Goal: Check status: Check status

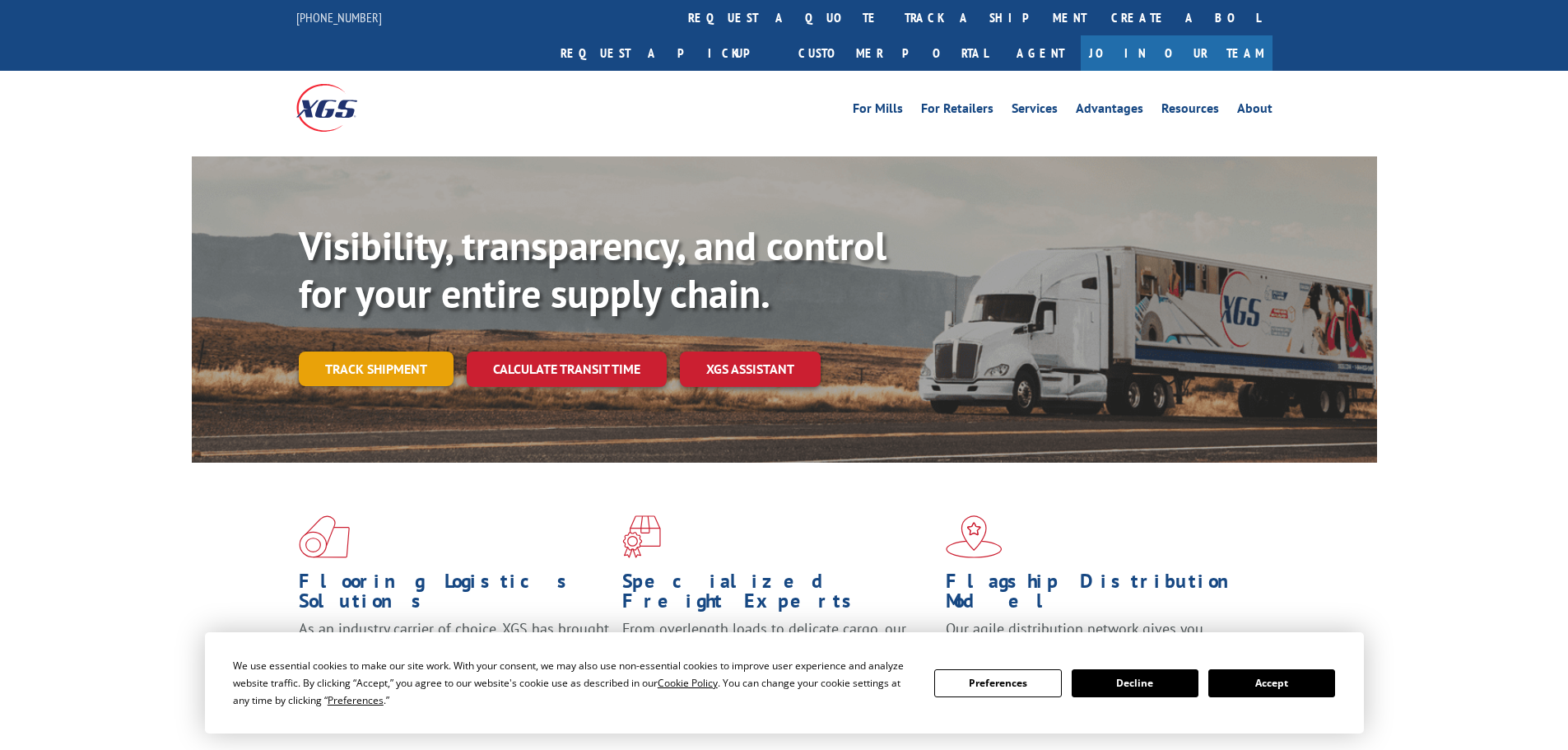
click at [354, 351] on link "Track shipment" at bounding box center [376, 368] width 154 height 35
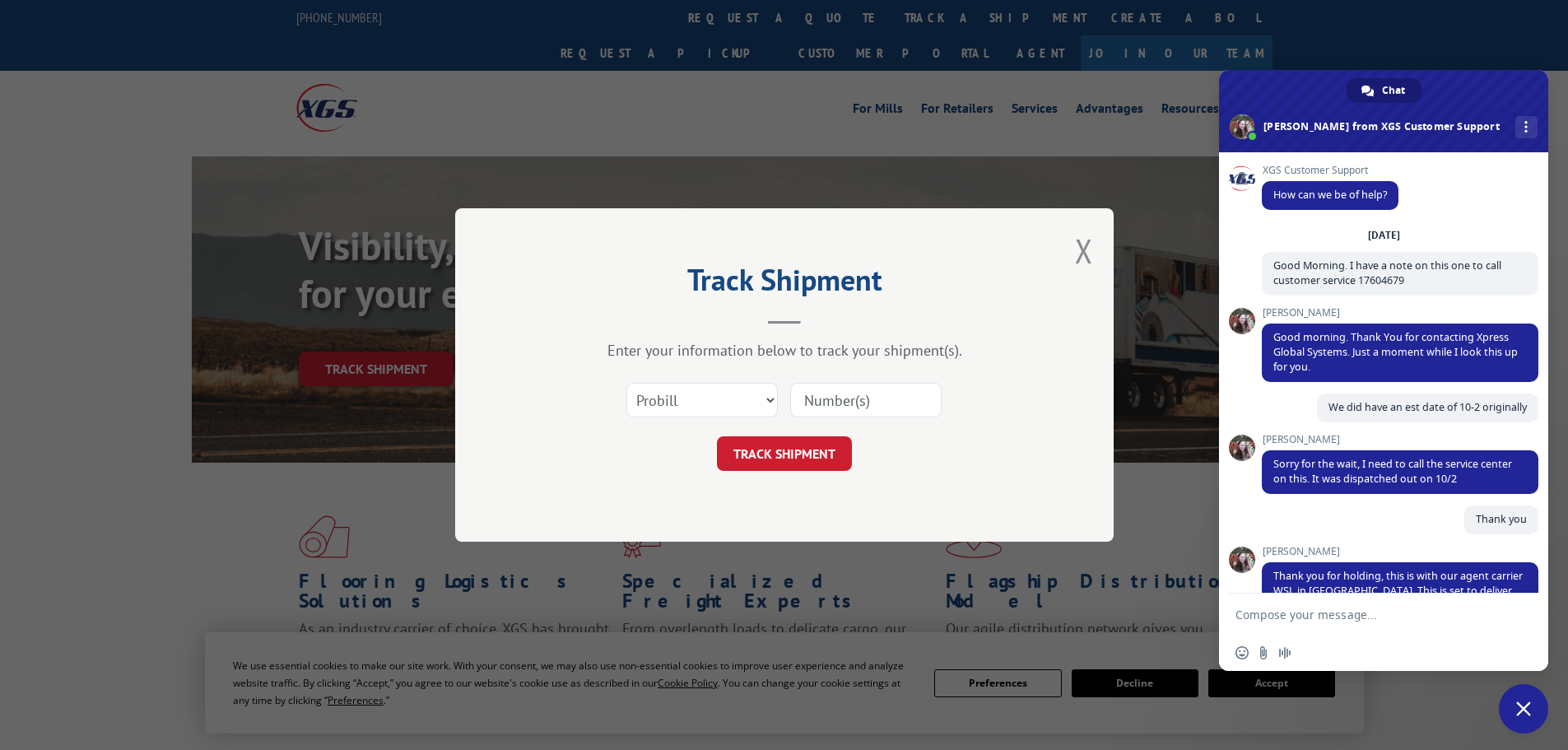
scroll to position [174, 0]
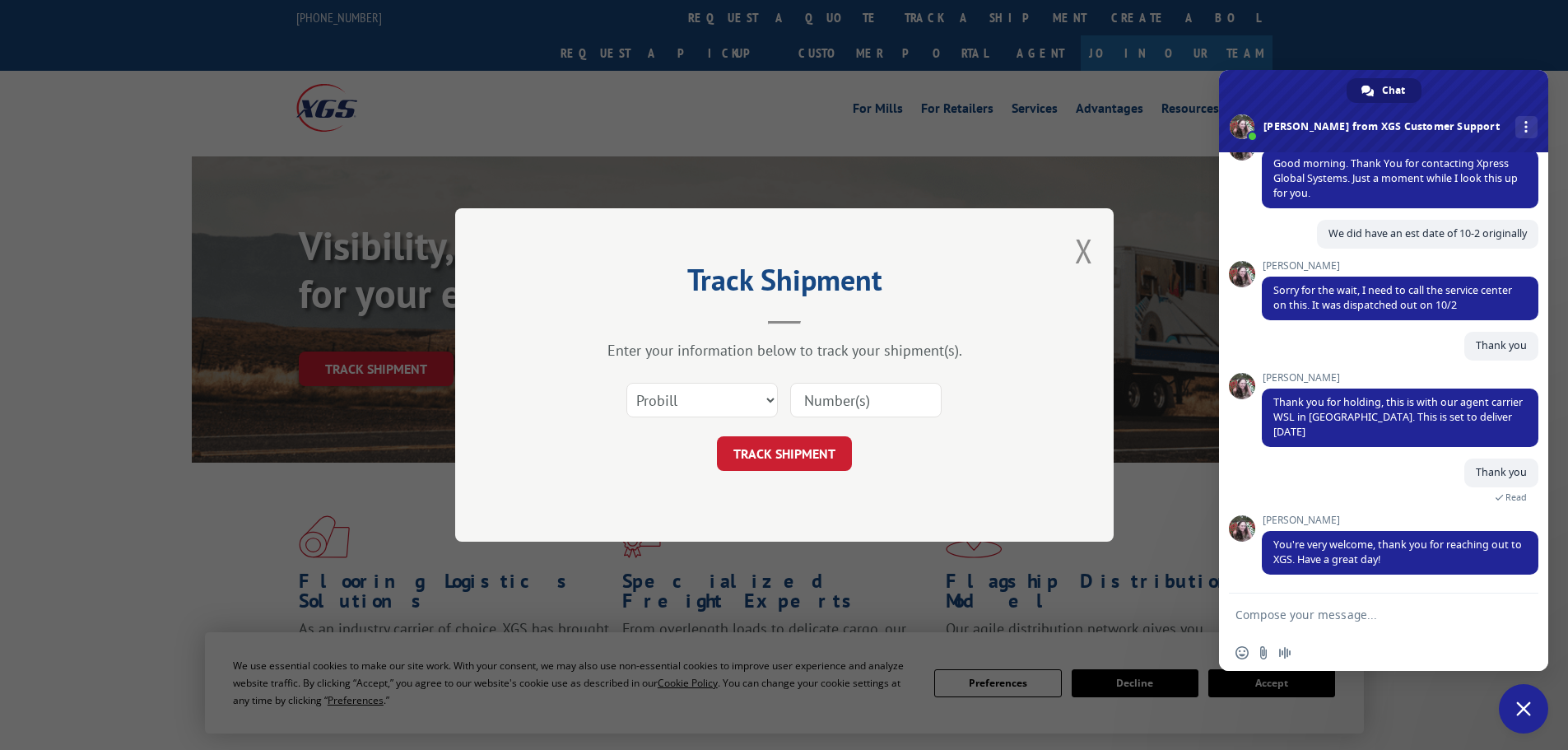
click at [852, 401] on input at bounding box center [865, 400] width 152 height 35
paste input "13942449 S0103"
type input "13942449"
click at [793, 458] on button "TRACK SHIPMENT" at bounding box center [784, 453] width 135 height 35
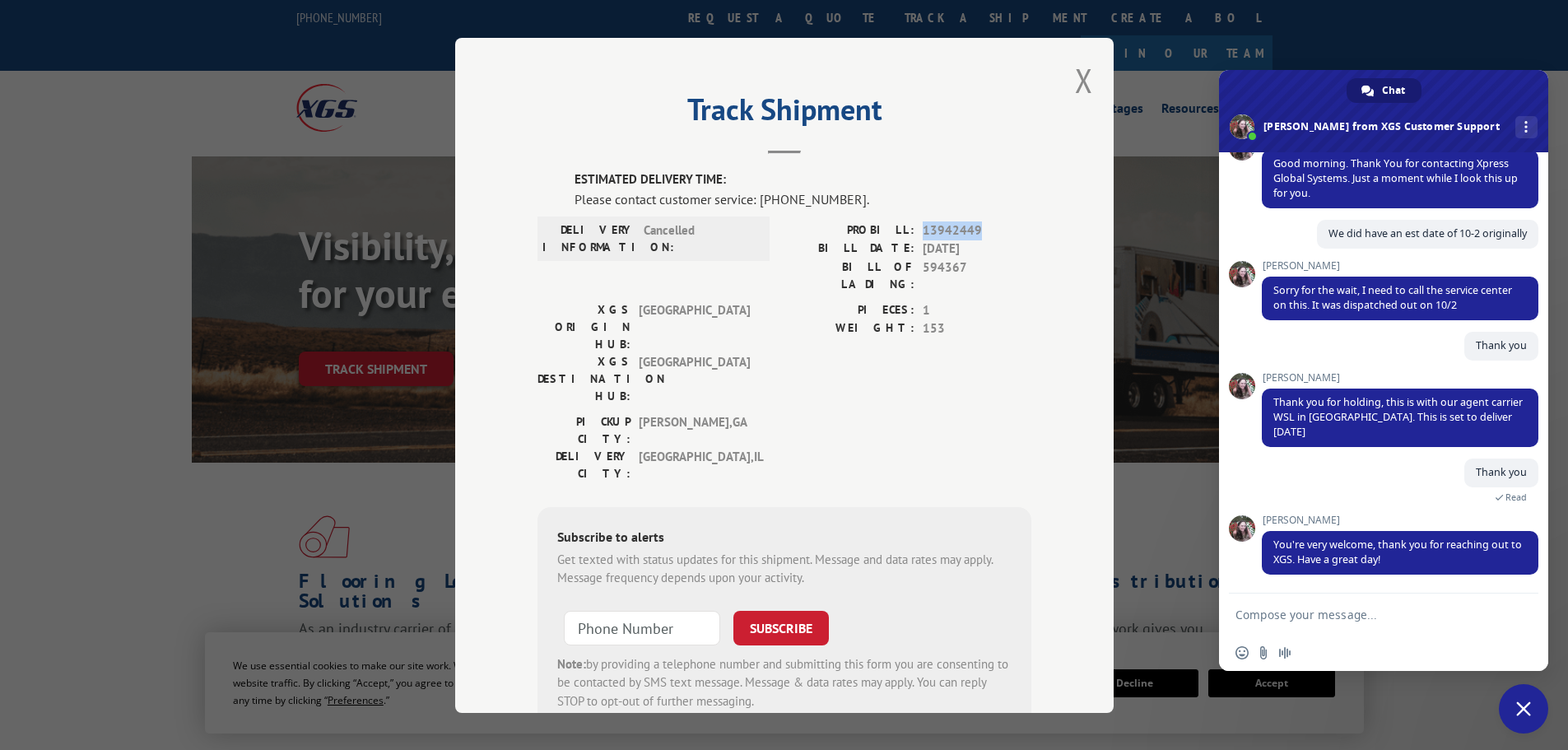
drag, startPoint x: 916, startPoint y: 229, endPoint x: 1005, endPoint y: 226, distance: 89.1
click at [1005, 226] on span "13942449" at bounding box center [976, 230] width 108 height 19
click at [1320, 617] on textarea "Compose your message..." at bounding box center [1366, 614] width 260 height 15
drag, startPoint x: 917, startPoint y: 227, endPoint x: 993, endPoint y: 230, distance: 76.1
click at [993, 230] on span "13942449" at bounding box center [976, 230] width 108 height 19
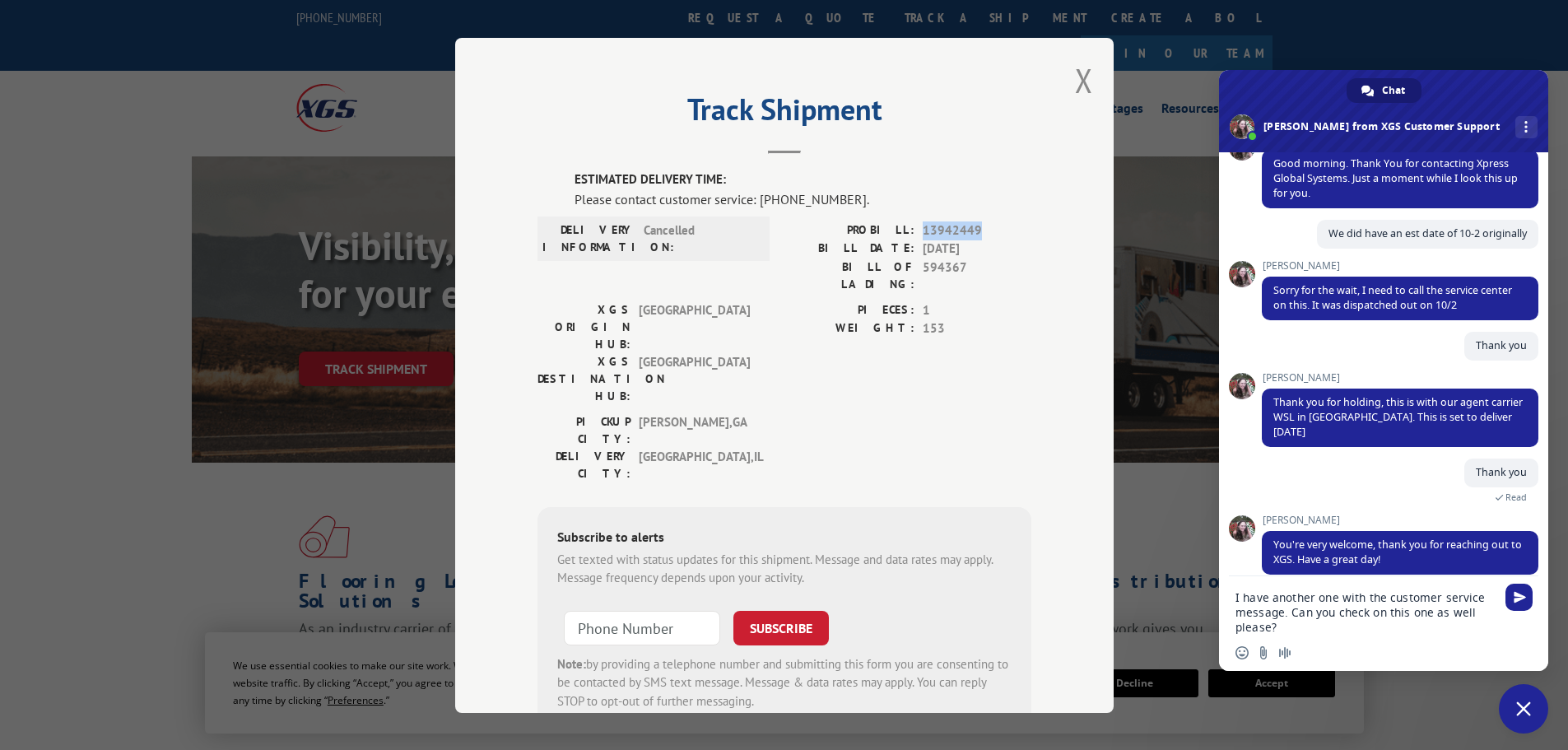
copy span "13942449"
click at [1286, 631] on textarea "I have another one with the customer service message. Can you check on this one…" at bounding box center [1366, 612] width 260 height 44
paste textarea "13942449"
type textarea "I have another one with the customer service message. Can you check on this one…"
click at [1512, 600] on span "Send" at bounding box center [1518, 597] width 27 height 27
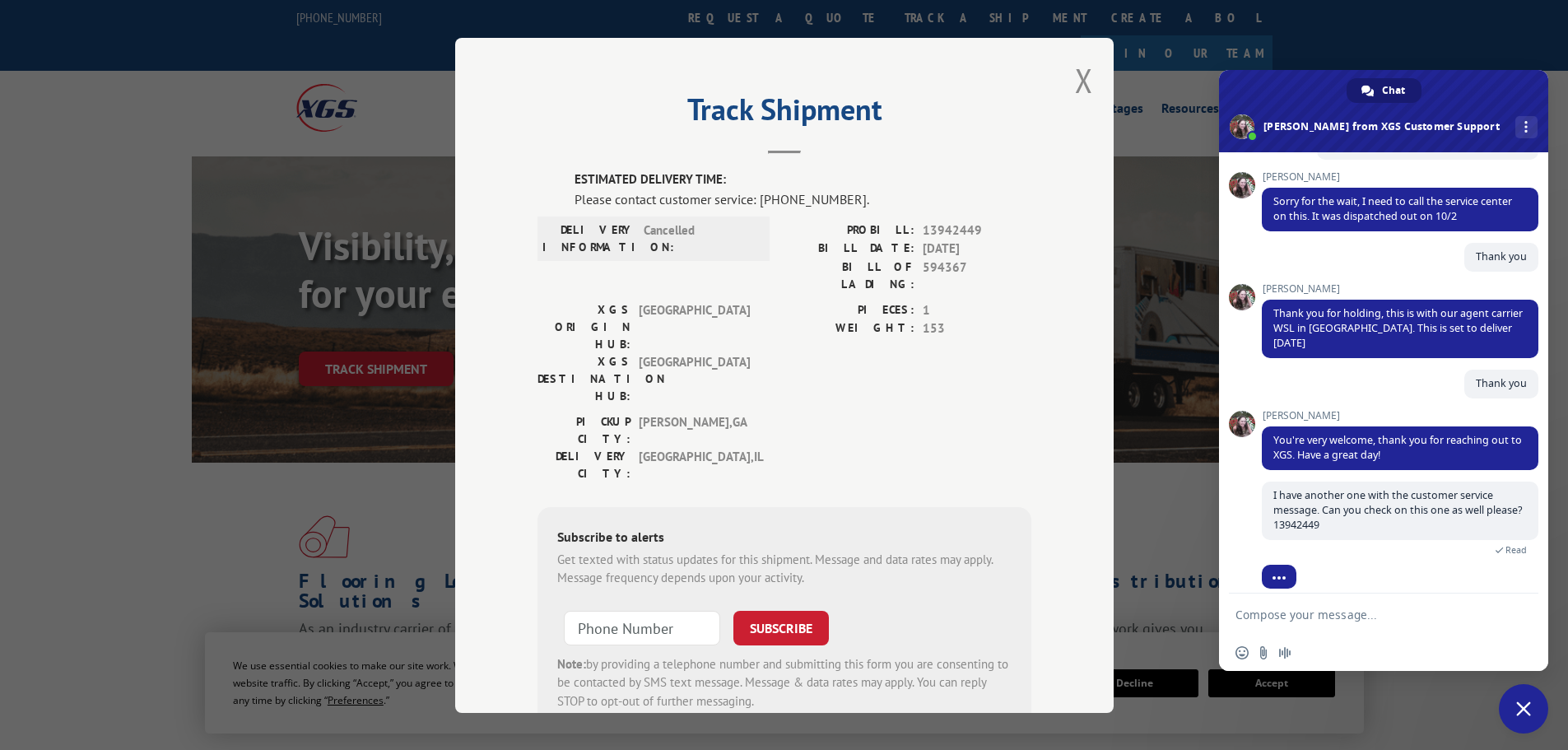
scroll to position [300, 0]
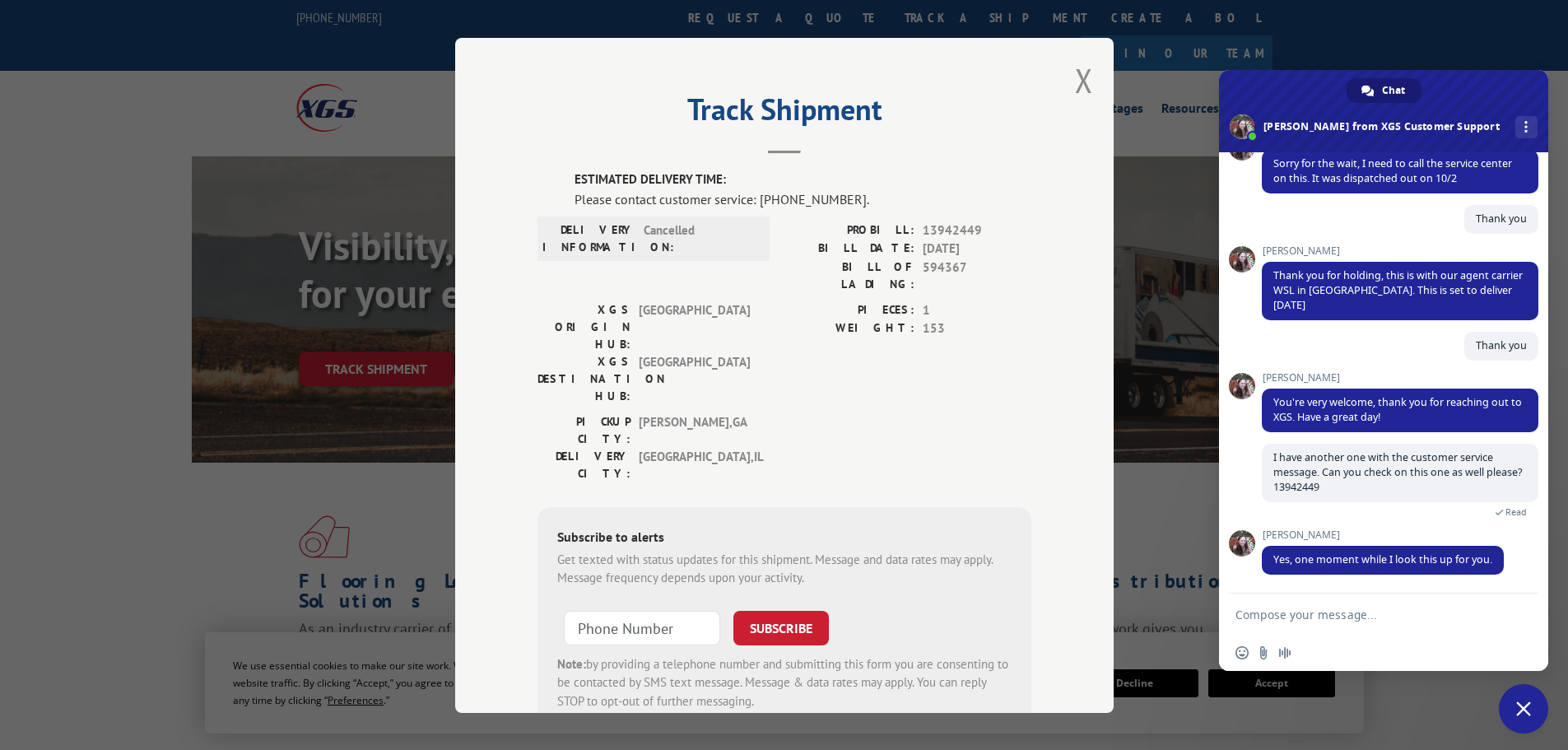
click at [1297, 613] on textarea "Compose your message..." at bounding box center [1366, 614] width 260 height 15
type textarea "Thank you"
click at [1523, 614] on span "Send" at bounding box center [1519, 614] width 12 height 12
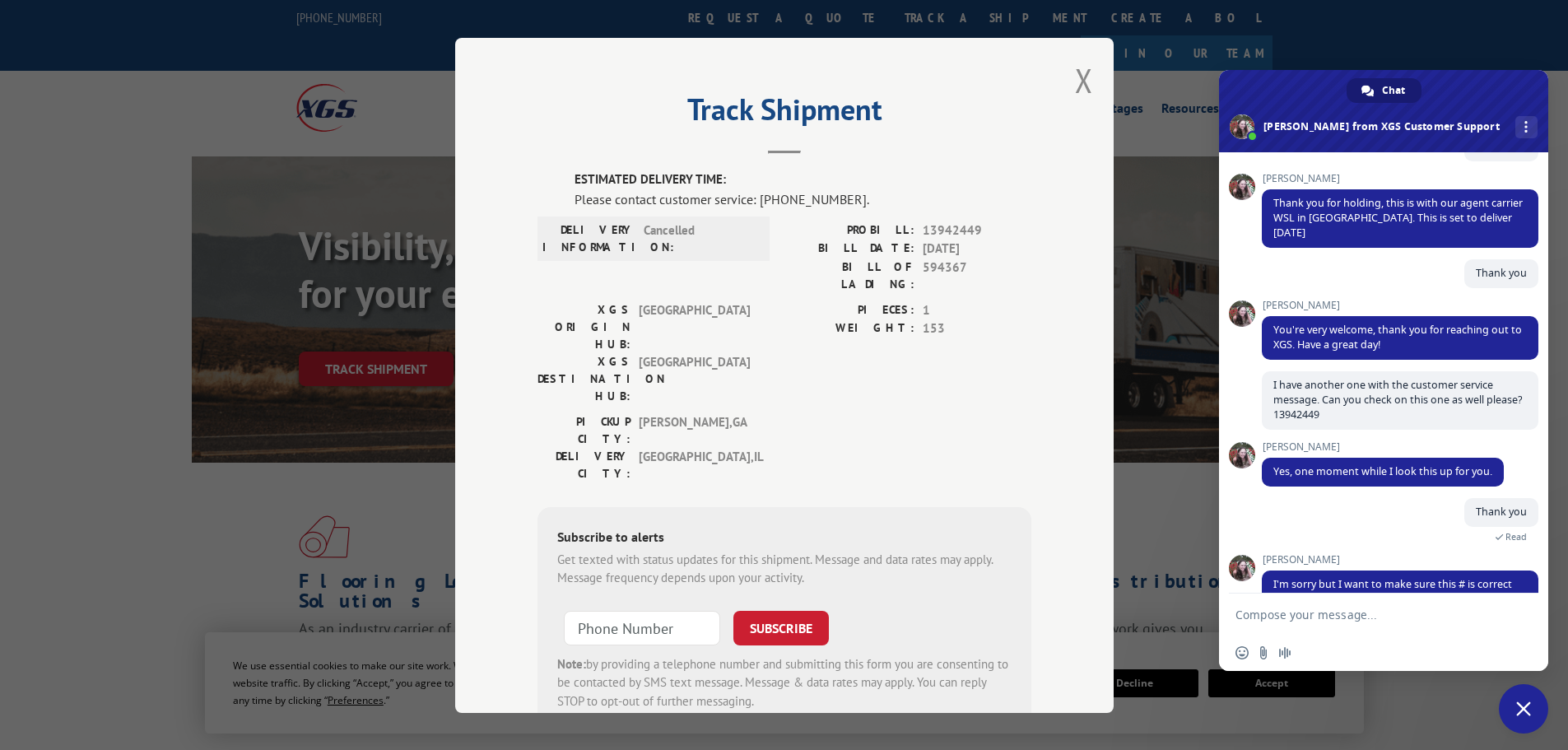
scroll to position [427, 0]
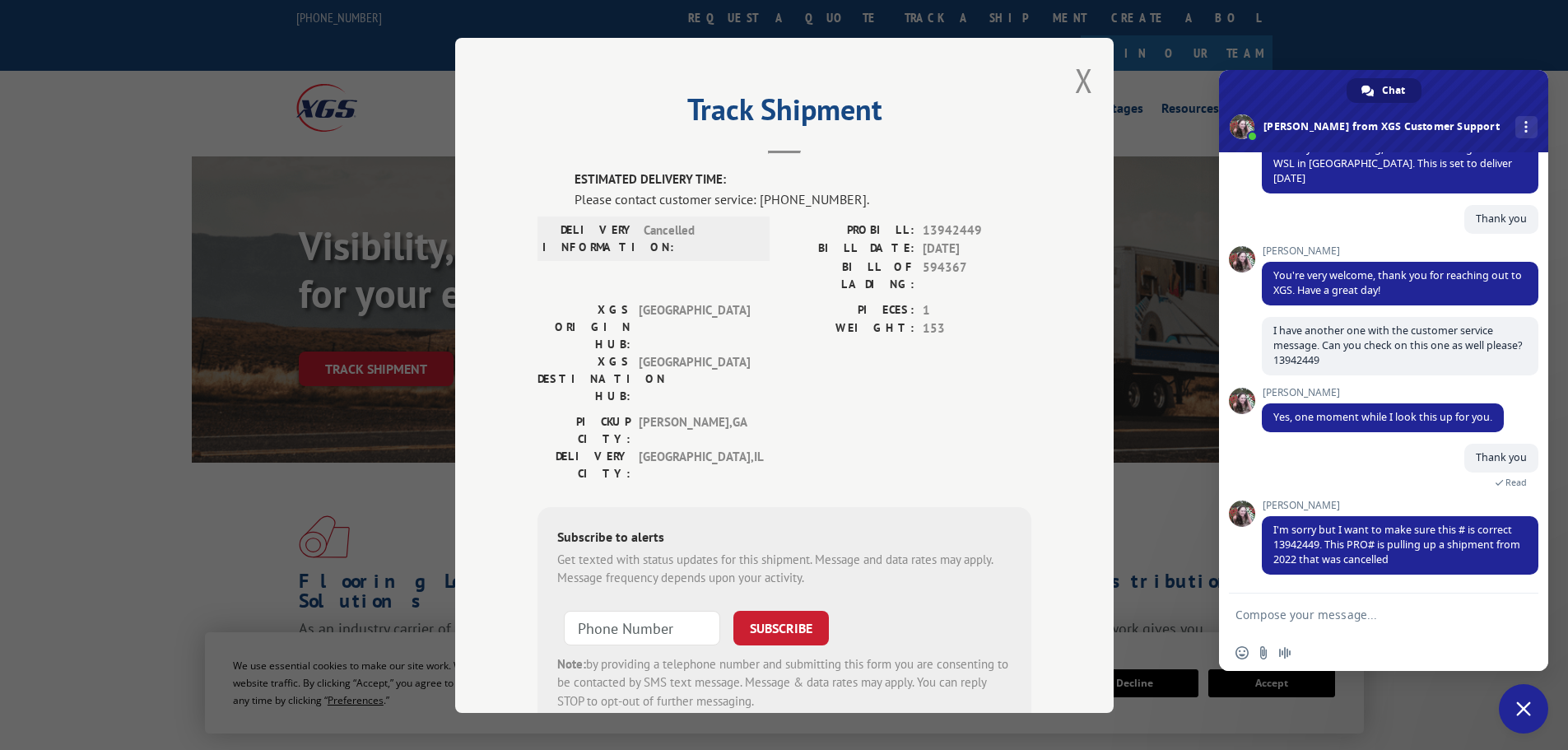
click at [1266, 614] on textarea "Compose your message..." at bounding box center [1366, 614] width 260 height 15
type textarea "Yes the tacking number is correct but was sent to us on the 18th of last month."
click at [1518, 612] on span "Send" at bounding box center [1519, 612] width 12 height 12
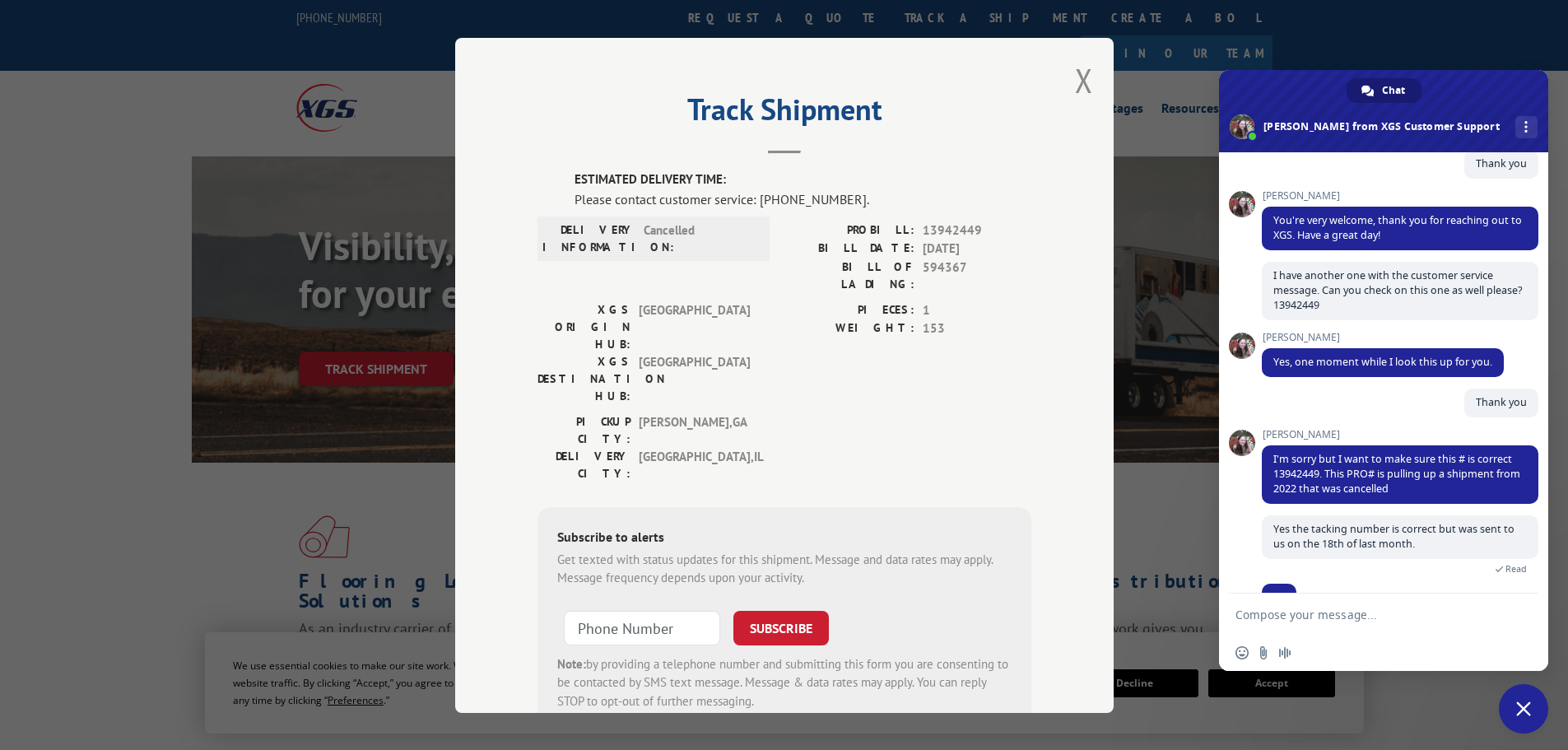
scroll to position [515, 0]
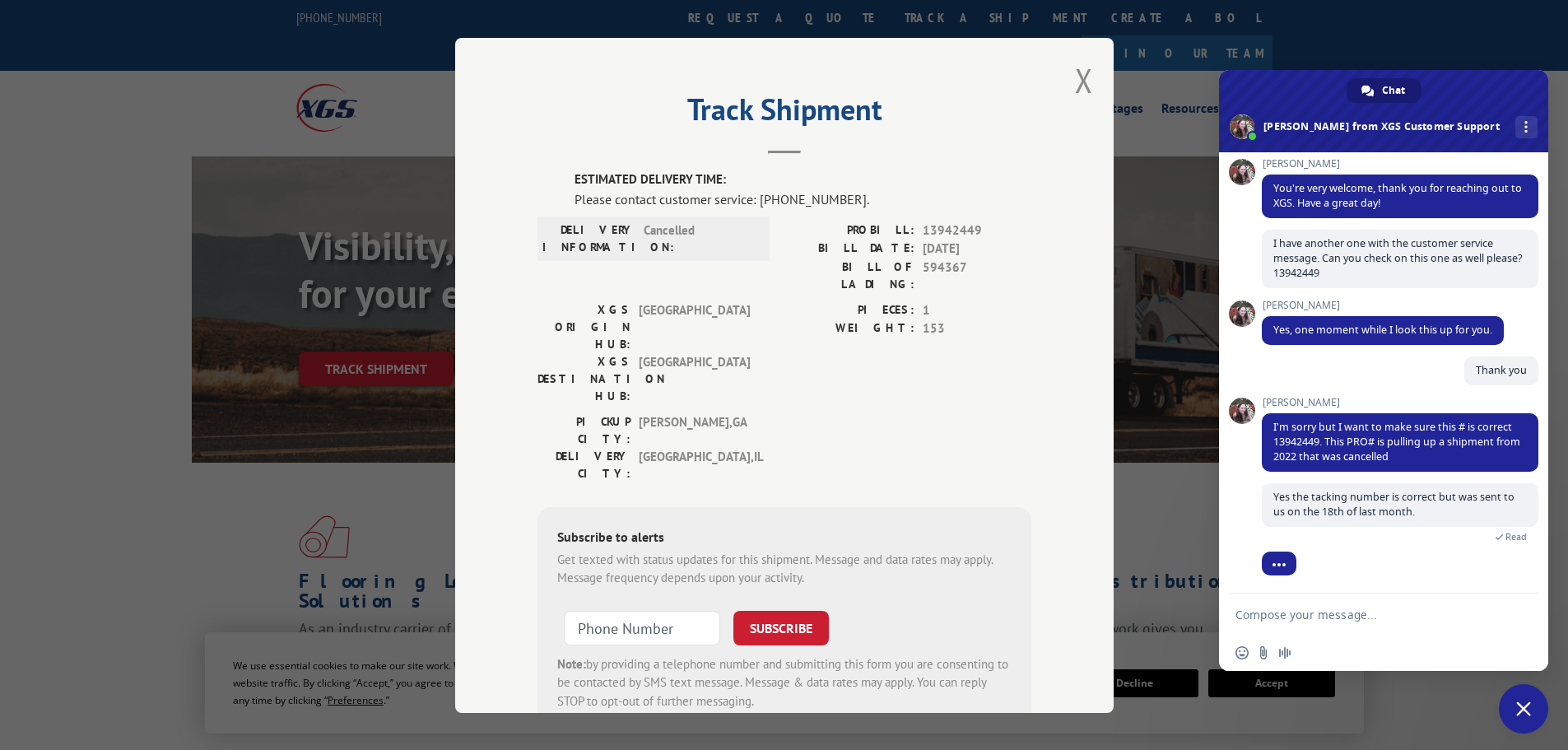
click at [1327, 614] on textarea "Compose your message..." at bounding box center [1366, 614] width 260 height 15
paste textarea "18084651"
type textarea "This BOL# was sent with it. 18084651"
click at [1514, 613] on span "Send" at bounding box center [1519, 614] width 12 height 12
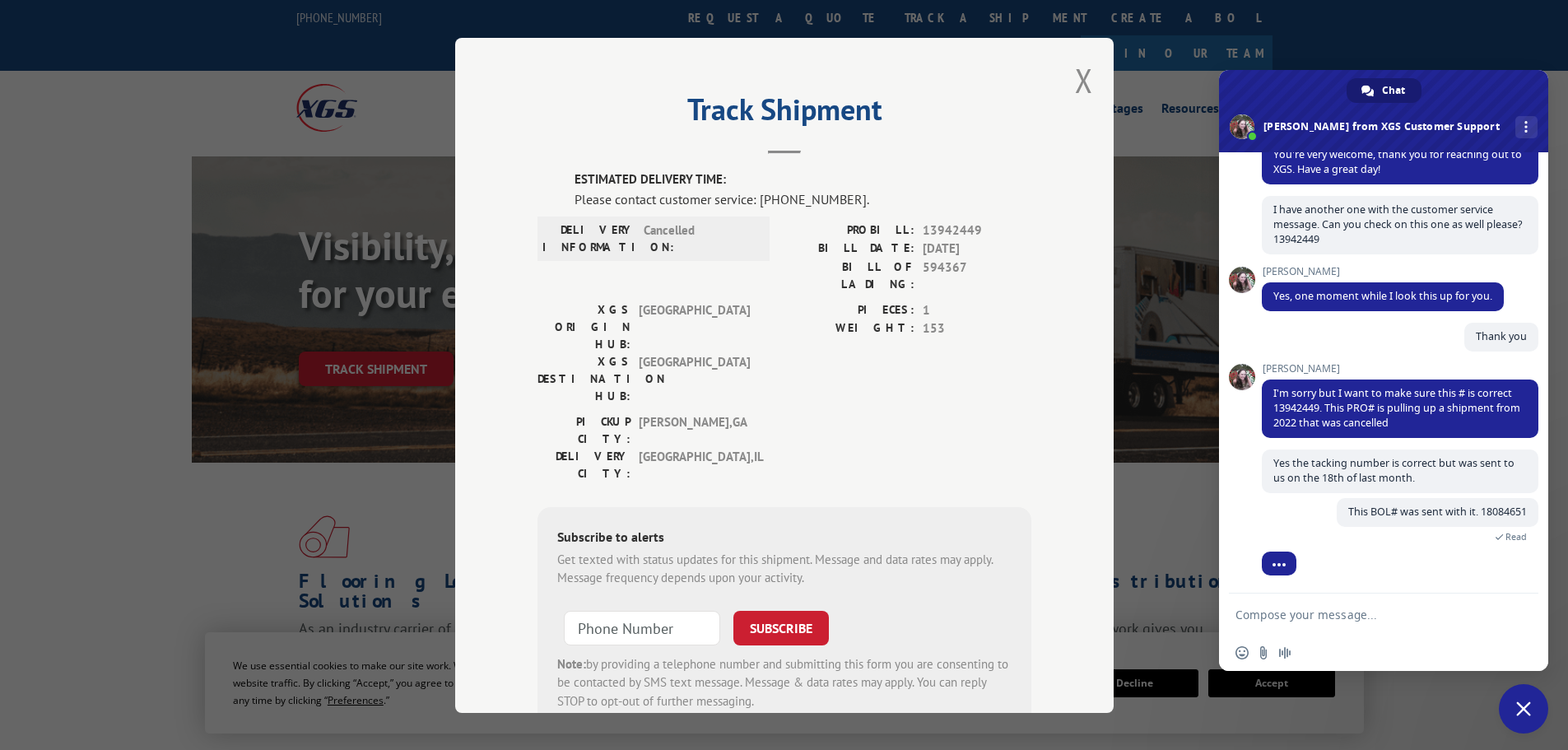
scroll to position [548, 0]
click at [1080, 77] on button "Close modal" at bounding box center [1083, 80] width 18 height 43
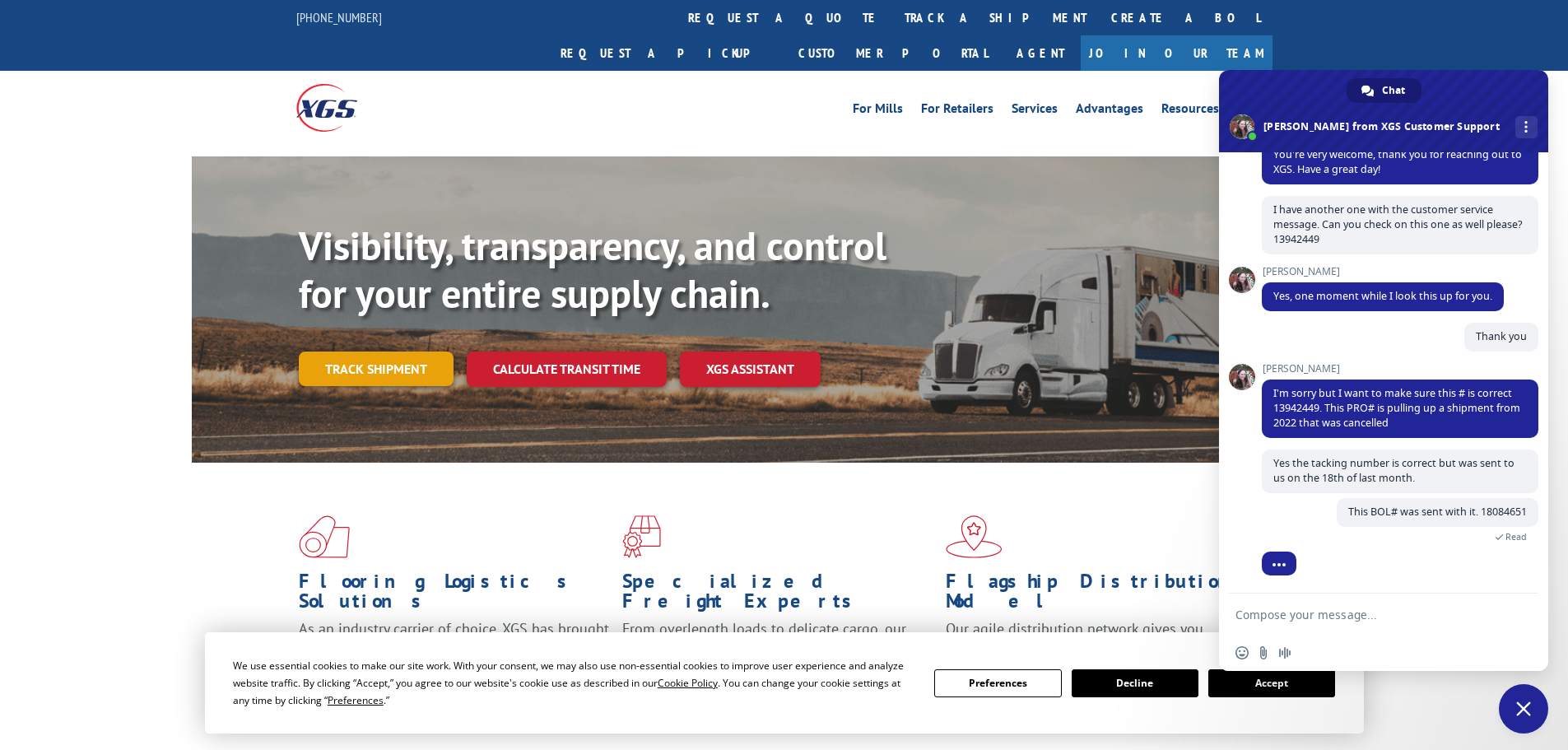
click at [419, 351] on link "Track shipment" at bounding box center [376, 368] width 154 height 35
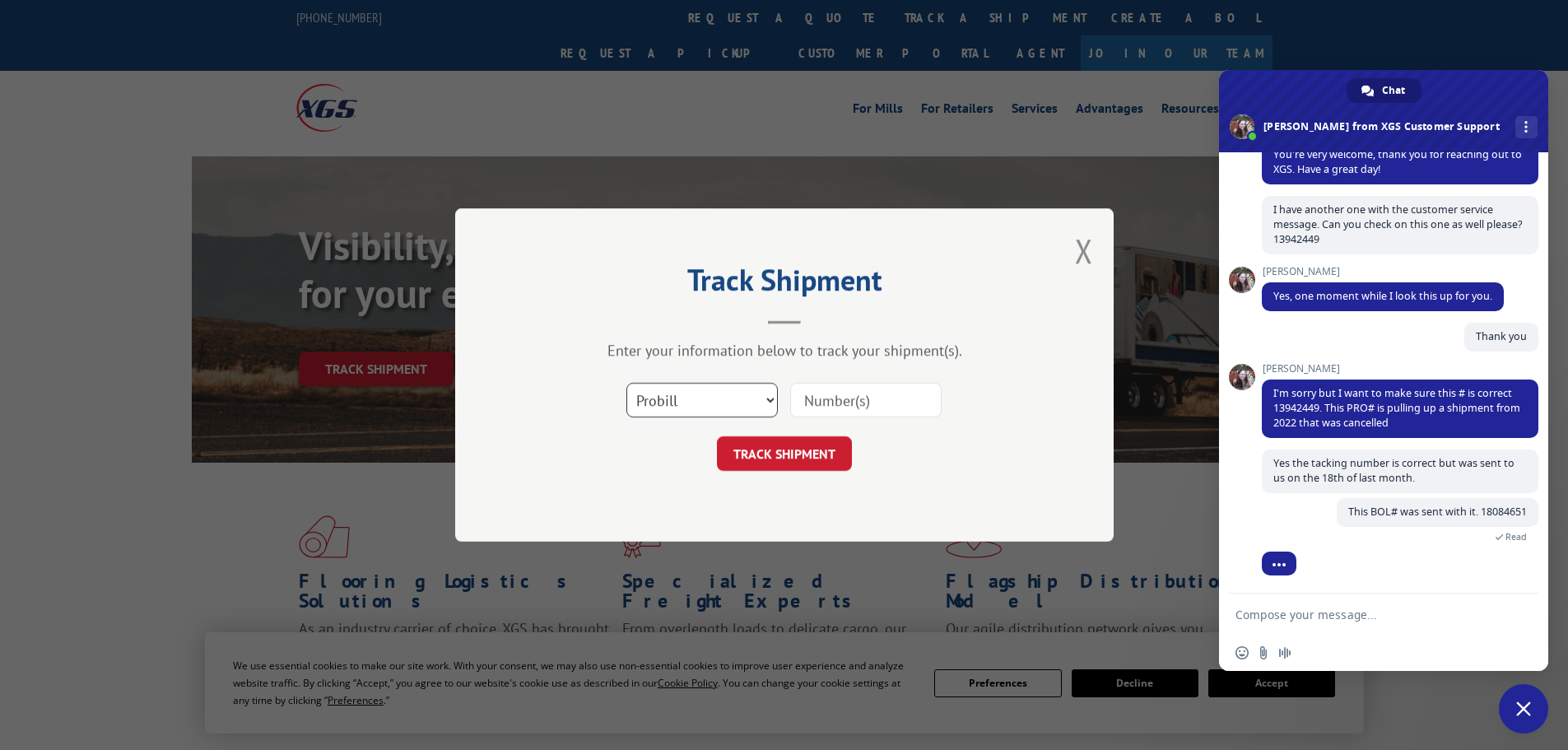
click at [755, 393] on select "Select category... Probill BOL PO" at bounding box center [701, 400] width 152 height 35
select select "bol"
click at [626, 383] on select "Select category... Probill BOL PO" at bounding box center [701, 400] width 152 height 35
click at [822, 398] on input at bounding box center [865, 400] width 152 height 35
paste input "18084651"
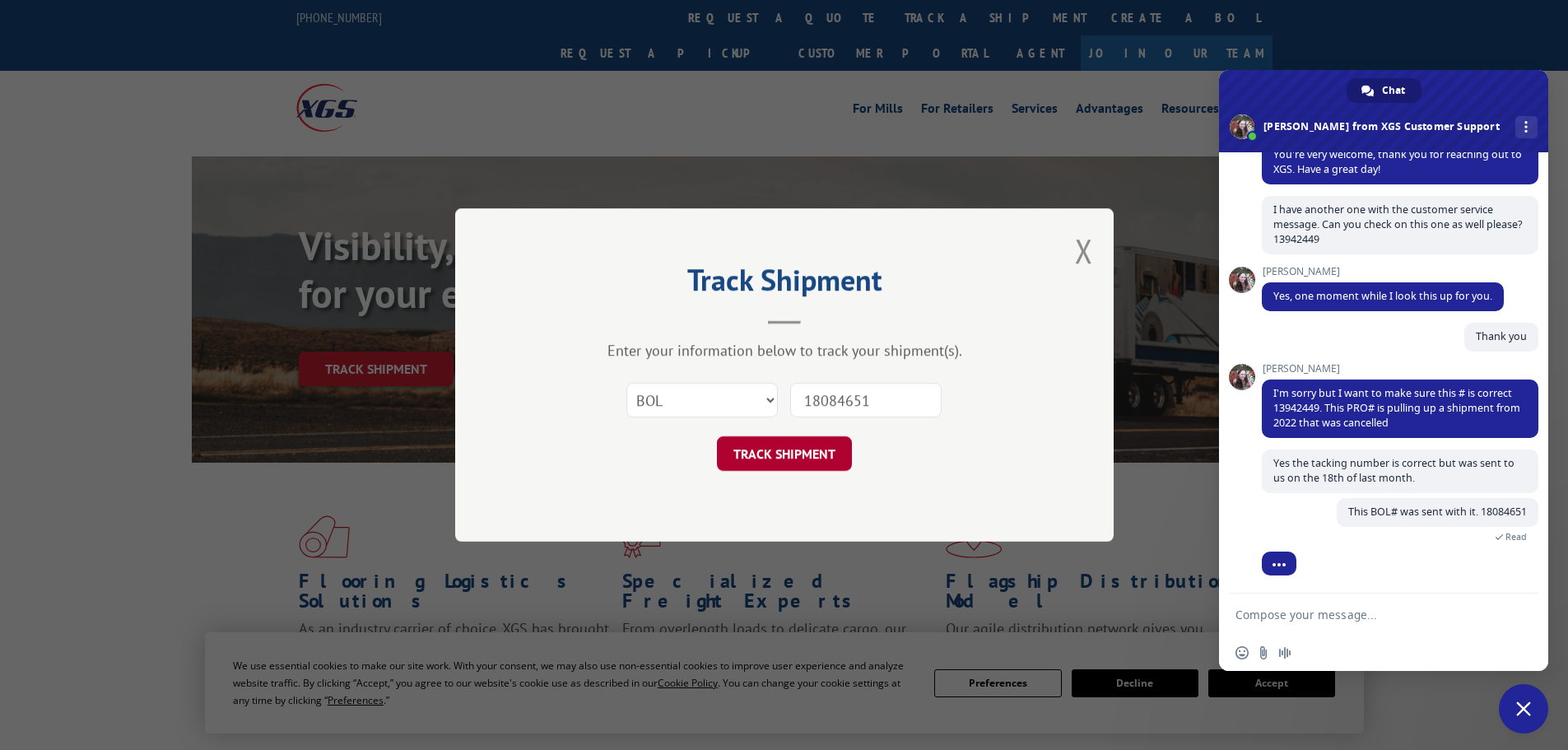
type input "18084651"
click at [792, 454] on button "TRACK SHIPMENT" at bounding box center [784, 453] width 135 height 35
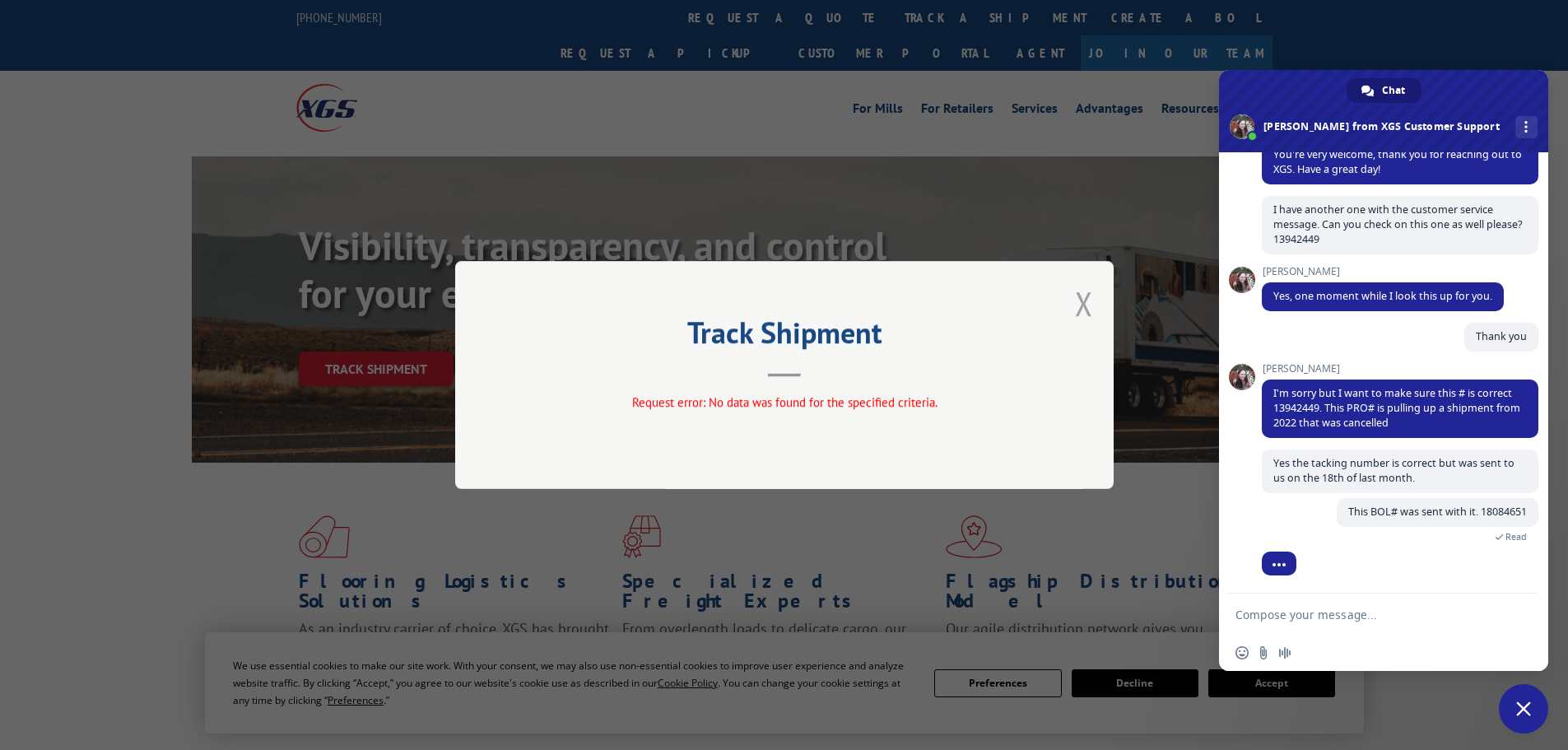
click at [1080, 307] on button "Close modal" at bounding box center [1083, 303] width 18 height 43
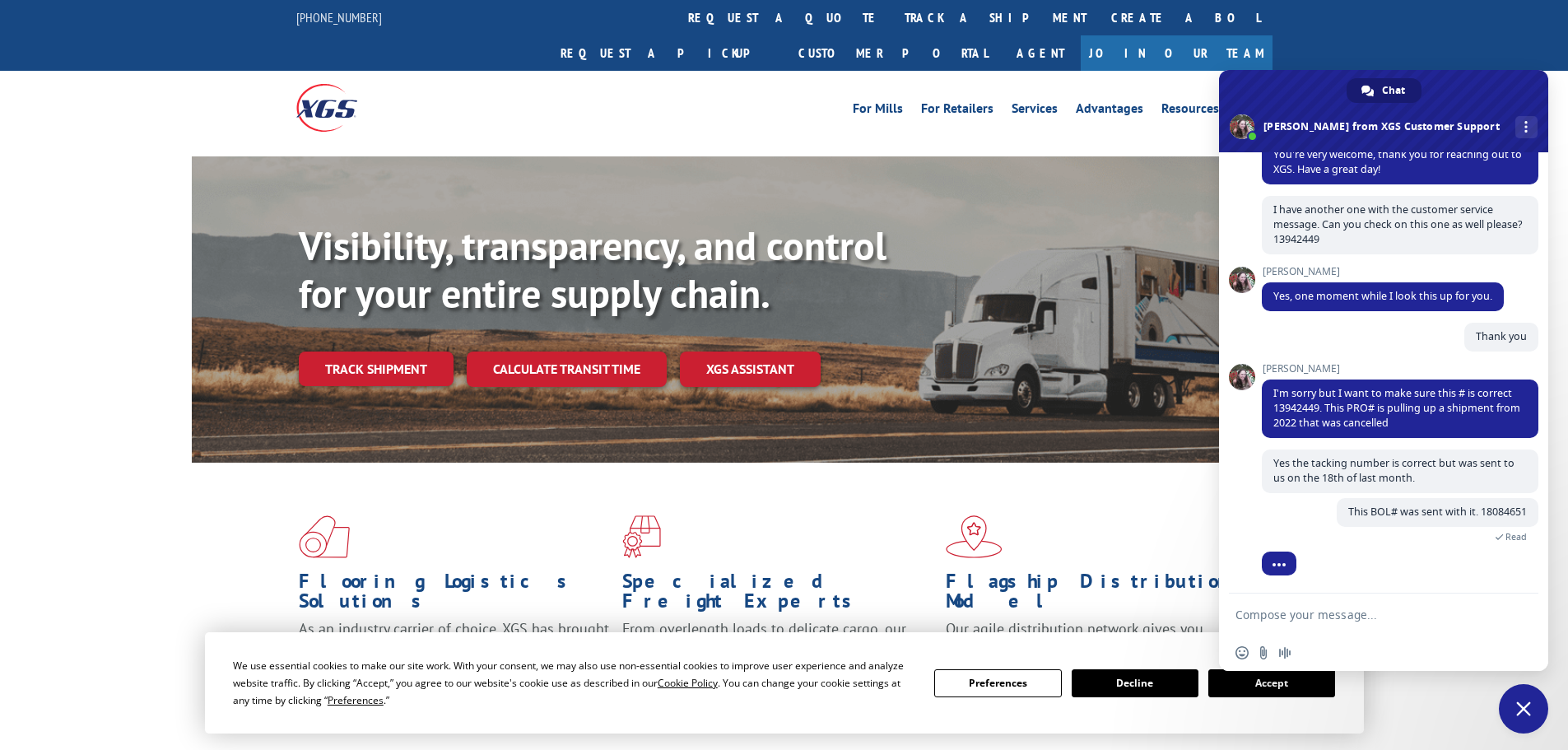
click at [1318, 613] on textarea "Compose your message..." at bounding box center [1366, 614] width 260 height 15
type textarea "That number gives no info found."
click at [1519, 612] on span "Send" at bounding box center [1519, 614] width 12 height 12
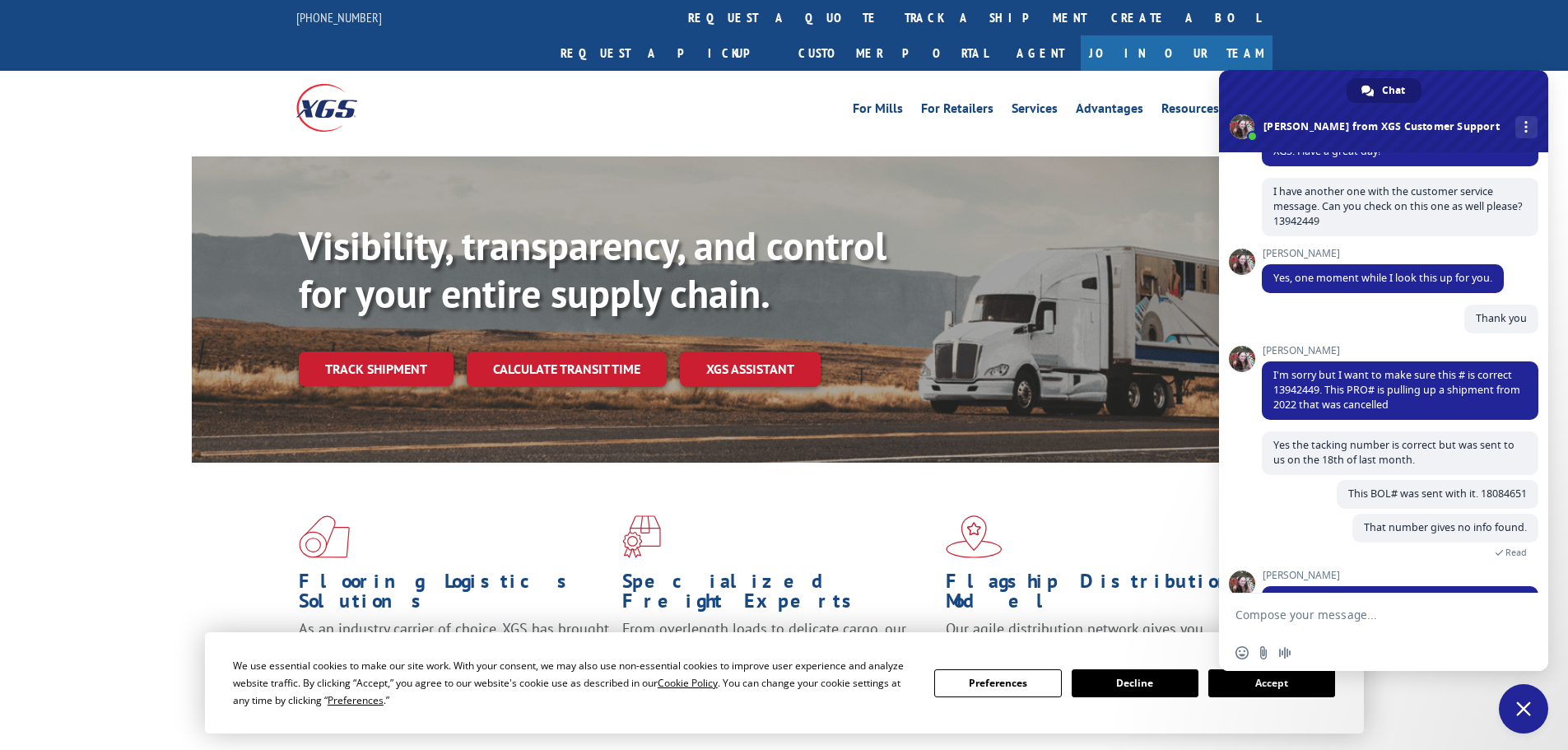
scroll to position [636, 0]
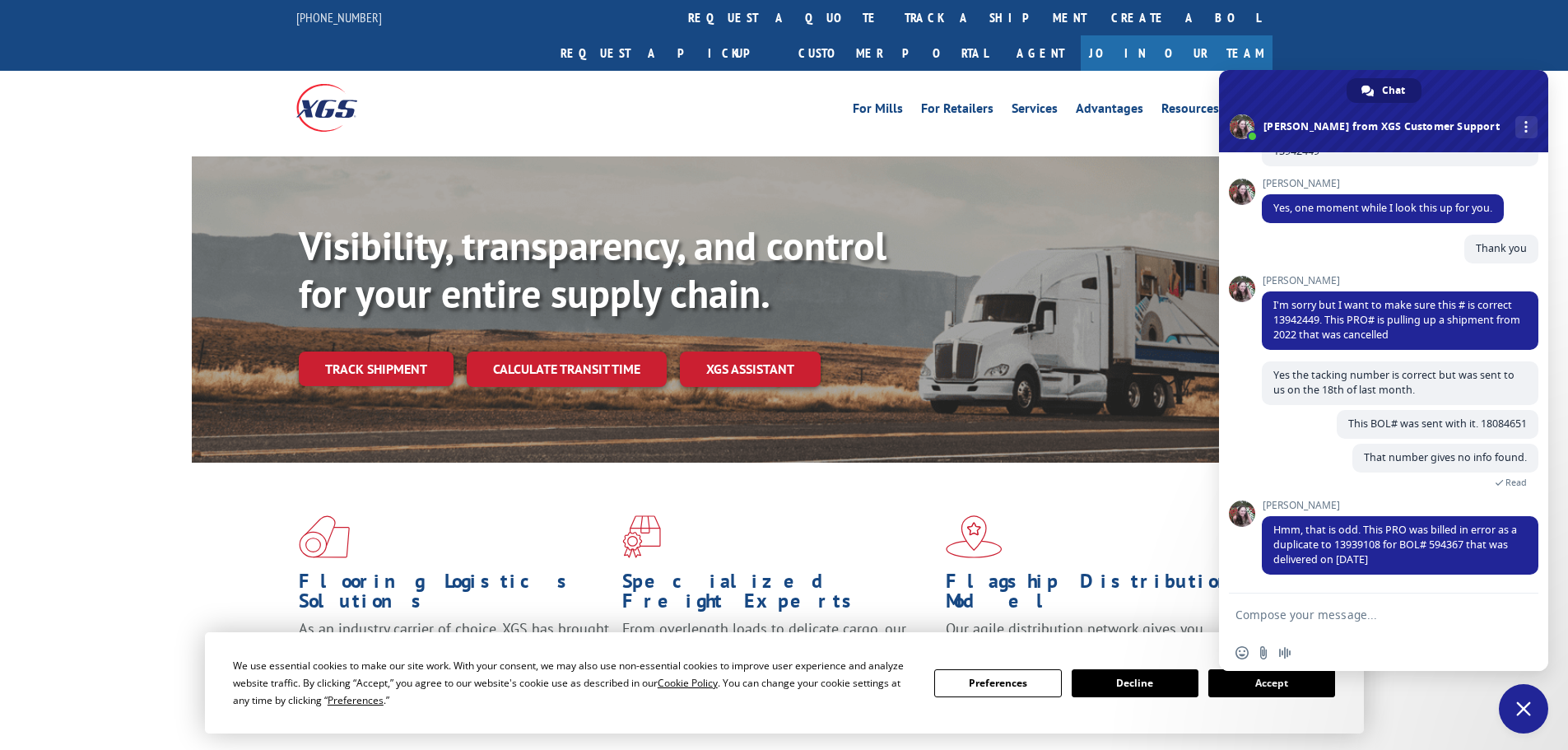
click at [1255, 619] on textarea "Compose your message..." at bounding box center [1366, 614] width 260 height 15
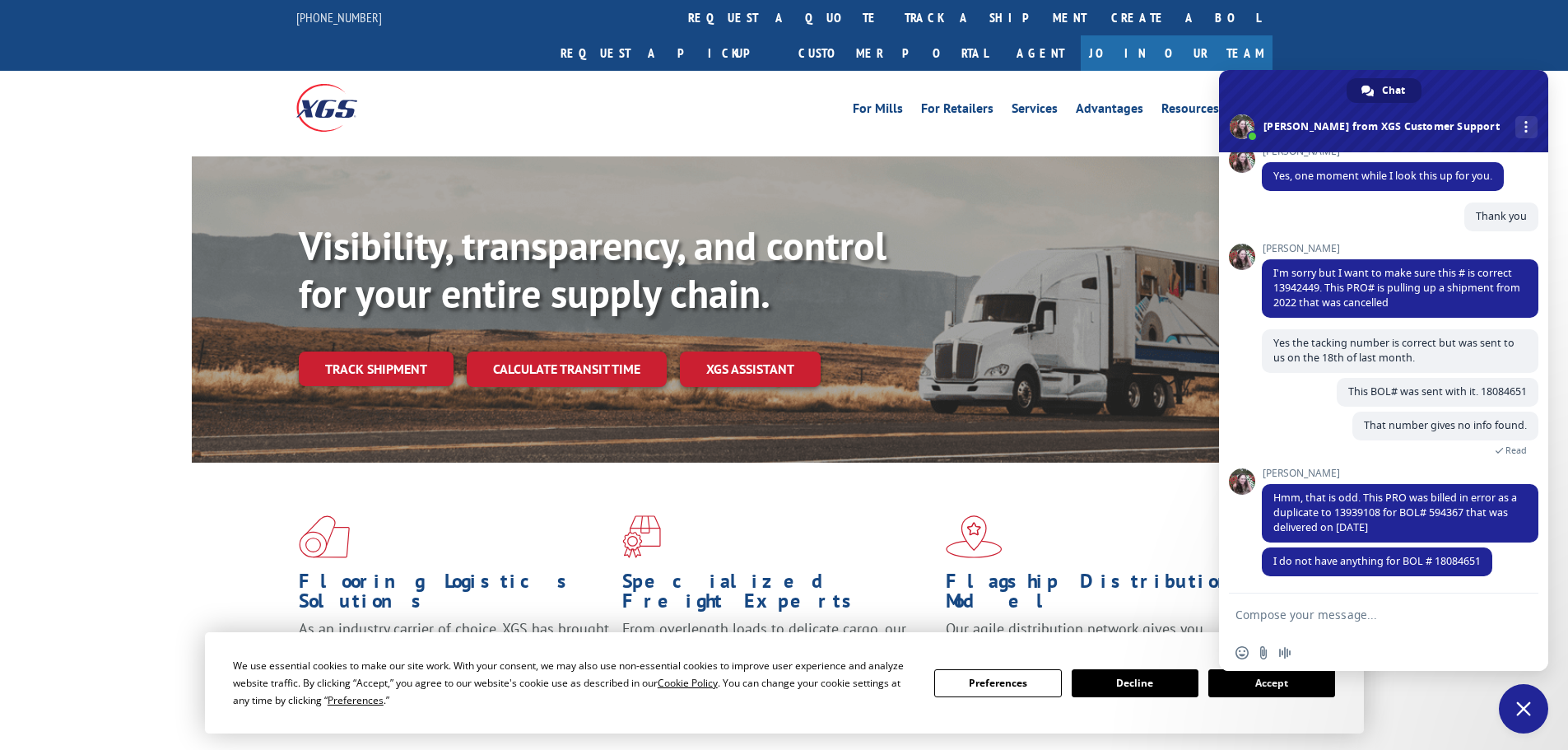
scroll to position [670, 0]
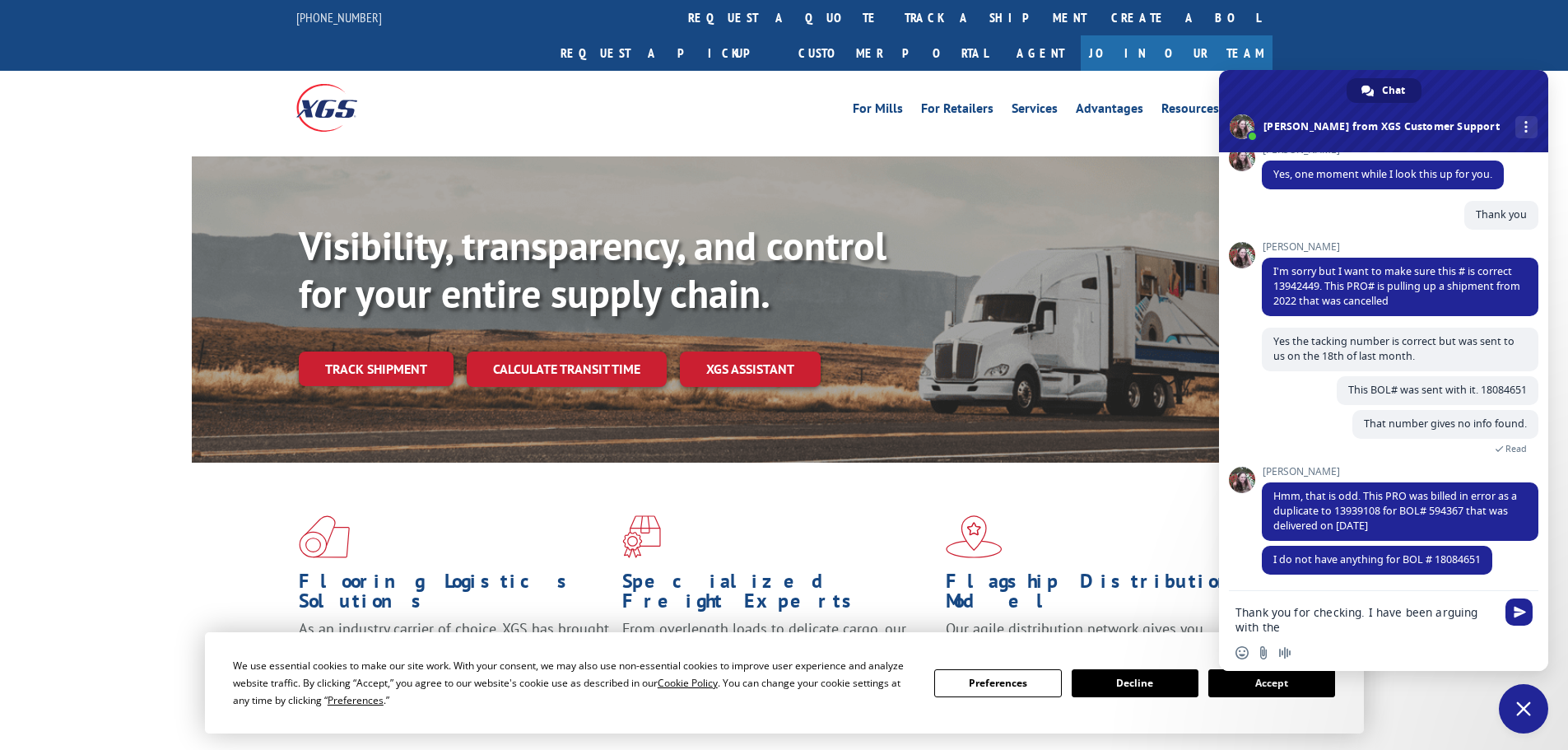
click at [1473, 608] on textarea "Thank you for checking. I have been arguing with the" at bounding box center [1366, 619] width 260 height 29
click at [1291, 626] on textarea "Thank you for checking. I have been "arguing" with the" at bounding box center [1366, 619] width 260 height 29
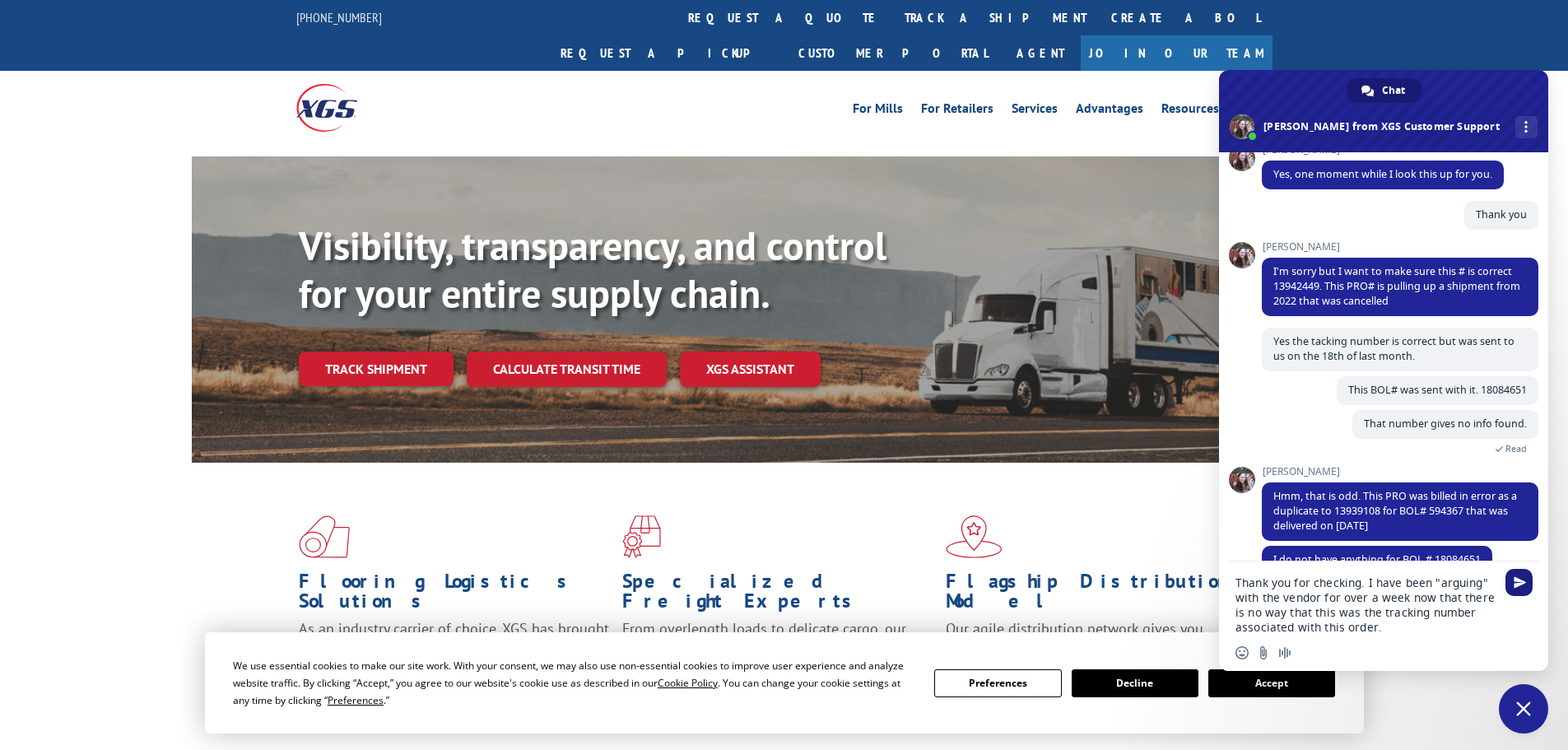
type textarea "Thank you for checking. I have been "arguing" with the vendor for over a week n…"
click at [1528, 582] on span "Send" at bounding box center [1518, 582] width 27 height 27
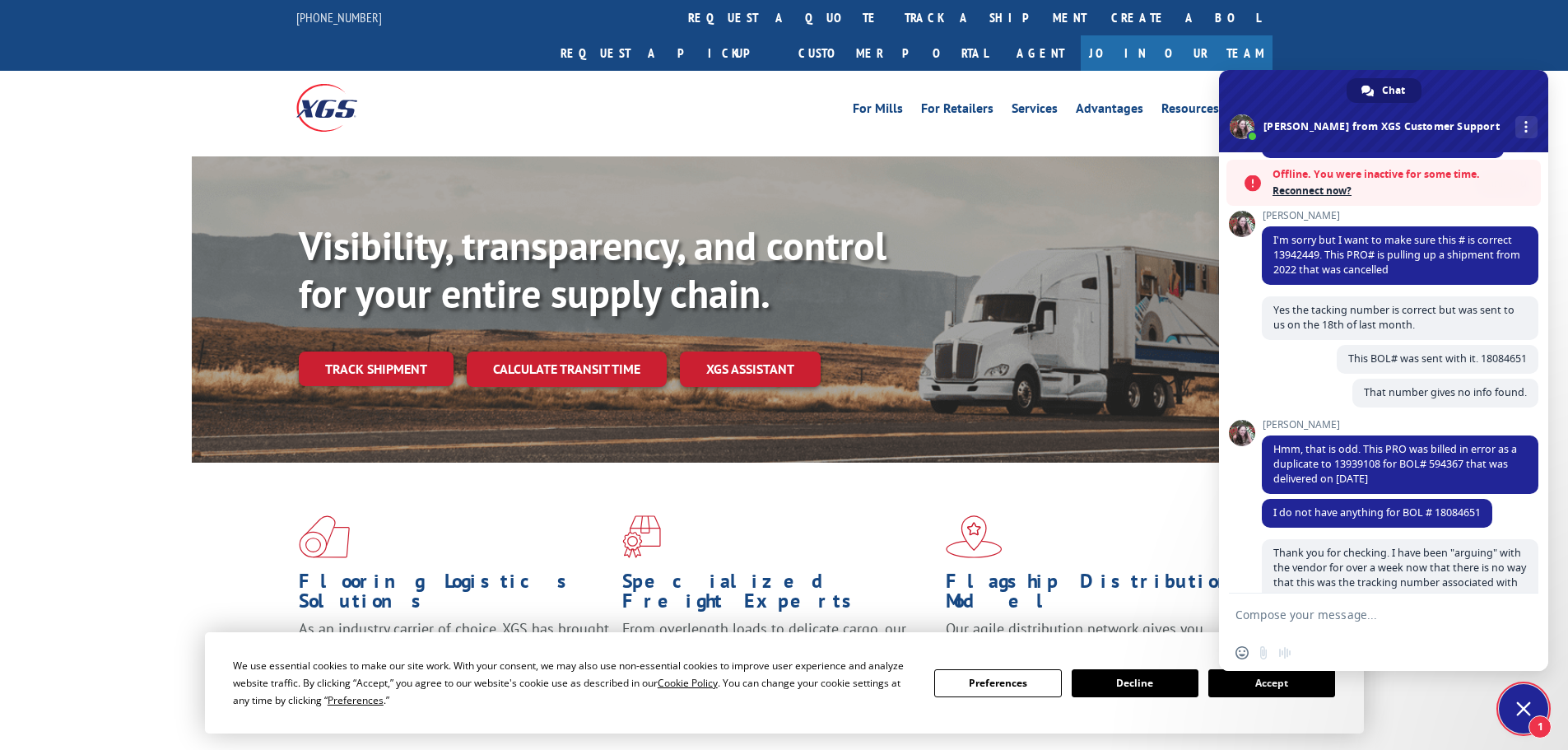
scroll to position [858, 0]
